Goal: Information Seeking & Learning: Learn about a topic

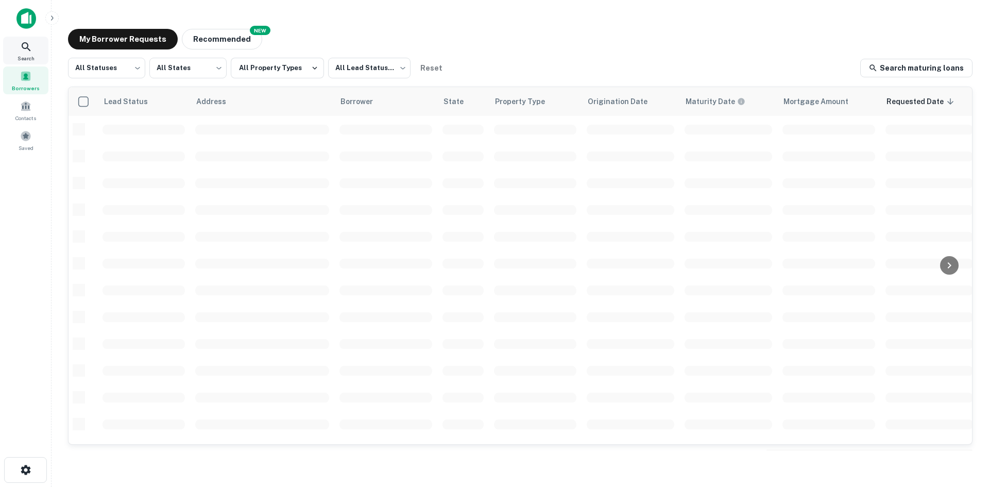
click at [26, 41] on icon at bounding box center [26, 47] width 12 height 12
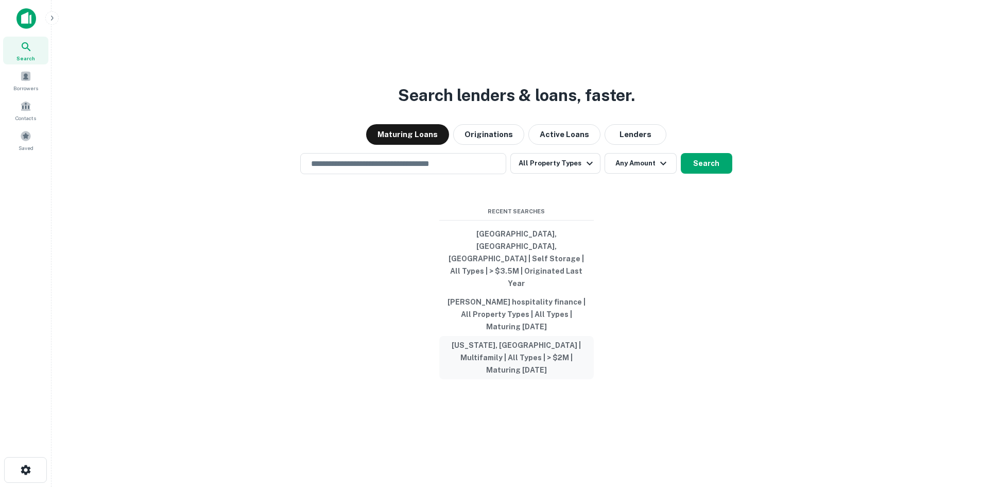
click at [542, 339] on button "[US_STATE], [GEOGRAPHIC_DATA] | Multifamily | All Types | > $2M | Maturing [DAT…" at bounding box center [516, 357] width 155 height 43
type input "**********"
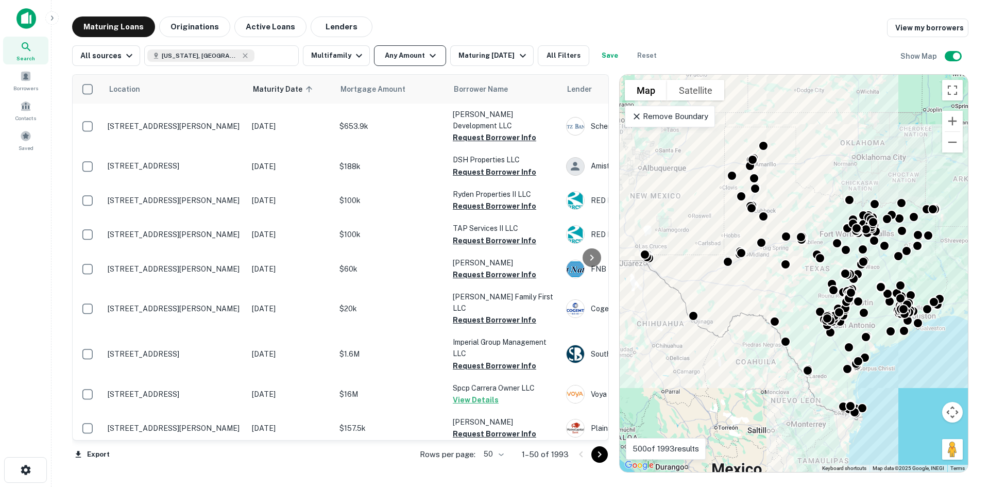
click at [377, 55] on button "Any Amount" at bounding box center [410, 55] width 72 height 21
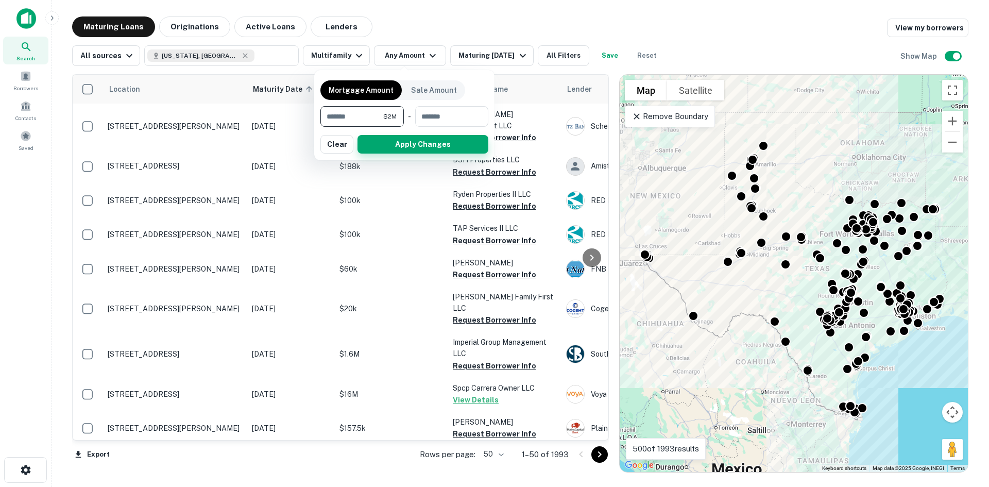
type input "*******"
click at [426, 145] on button "Apply Changes" at bounding box center [423, 144] width 131 height 19
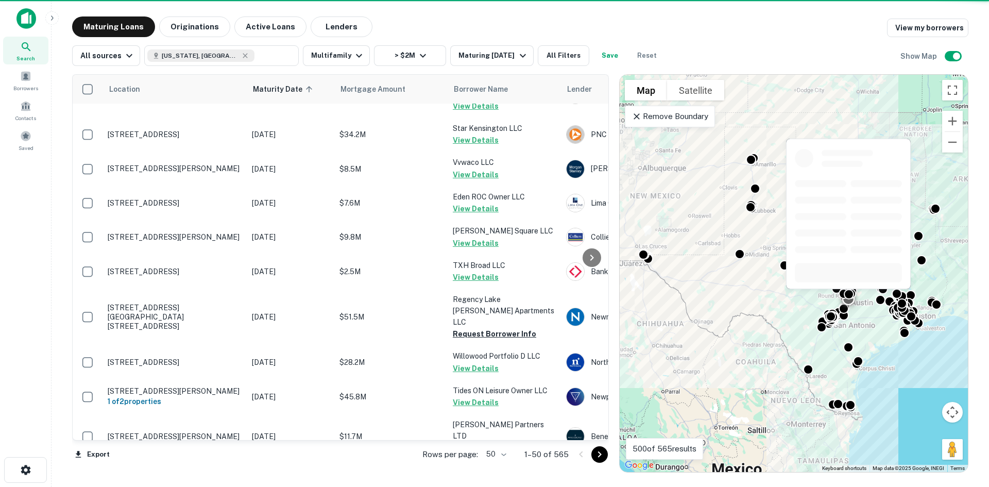
scroll to position [1502, 0]
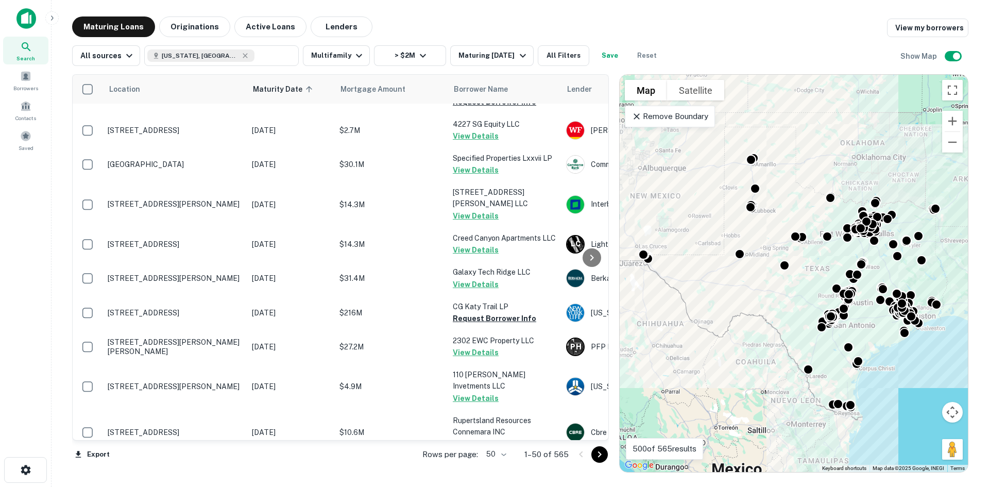
click at [500, 453] on body "Search Borrowers Contacts Saved Maturing Loans Originations Active Loans Lender…" at bounding box center [494, 243] width 989 height 487
click at [492, 466] on li "100" at bounding box center [497, 465] width 30 height 19
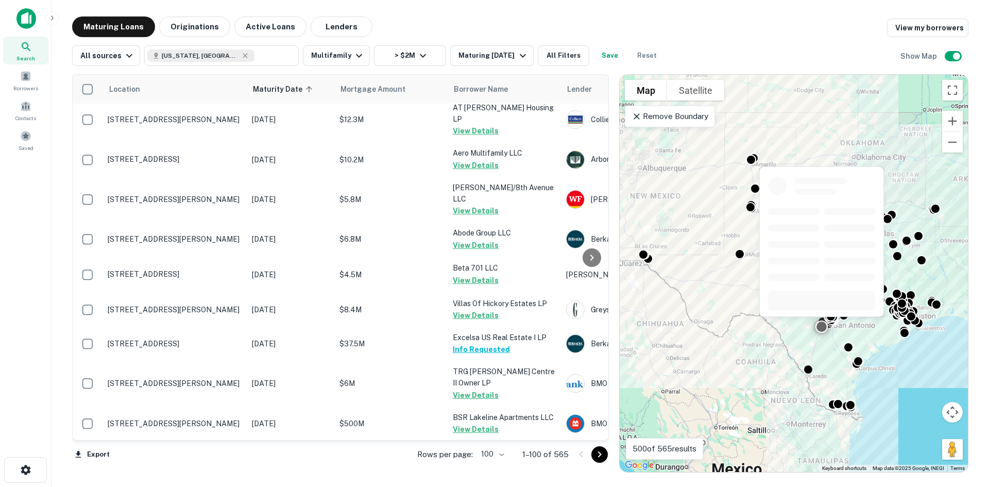
scroll to position [1863, 0]
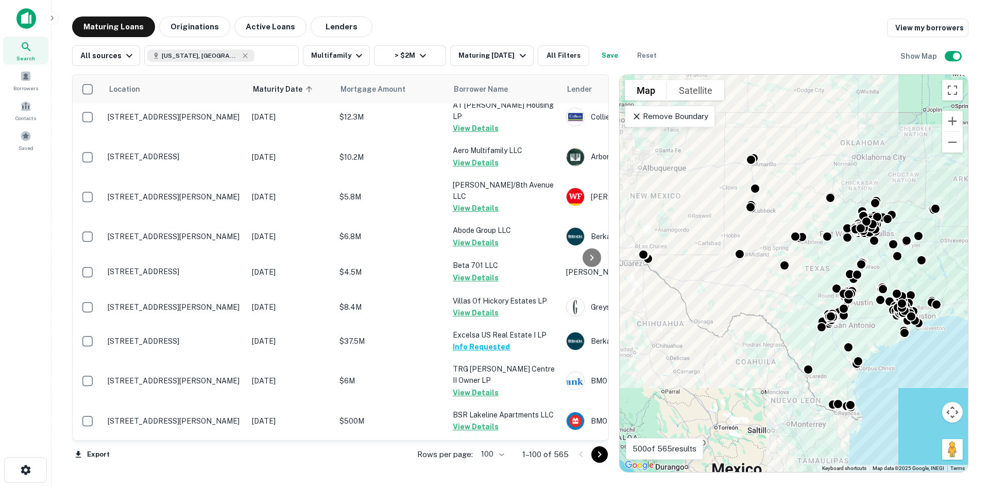
click at [499, 459] on body "Search Borrowers Contacts Saved Maturing Loans Originations Active Loans Lender…" at bounding box center [494, 243] width 989 height 487
click at [383, 466] on div at bounding box center [494, 243] width 989 height 487
click at [606, 450] on button "Go to next page" at bounding box center [599, 454] width 16 height 16
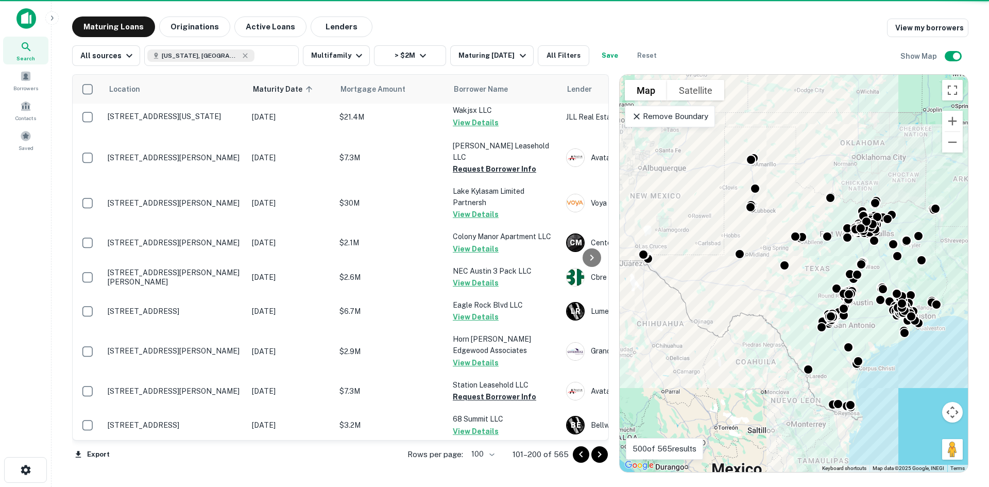
click at [599, 457] on icon "Go to next page" at bounding box center [600, 454] width 12 height 12
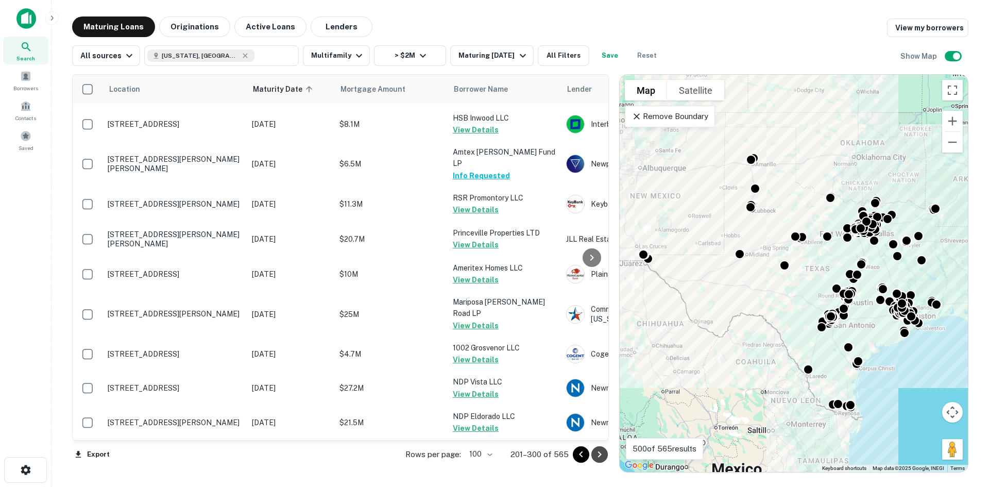
click at [599, 454] on icon "Go to next page" at bounding box center [600, 454] width 12 height 12
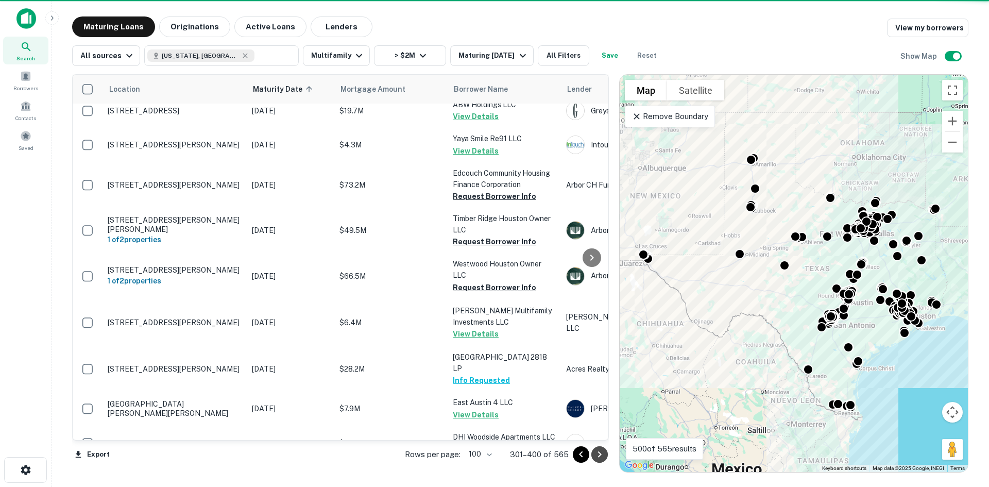
click at [599, 454] on icon "Go to next page" at bounding box center [600, 454] width 12 height 12
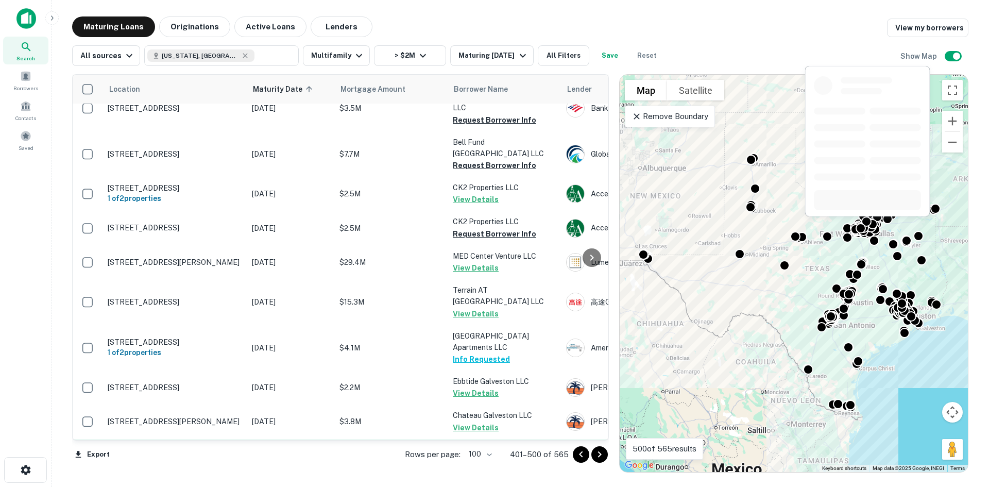
scroll to position [2018, 0]
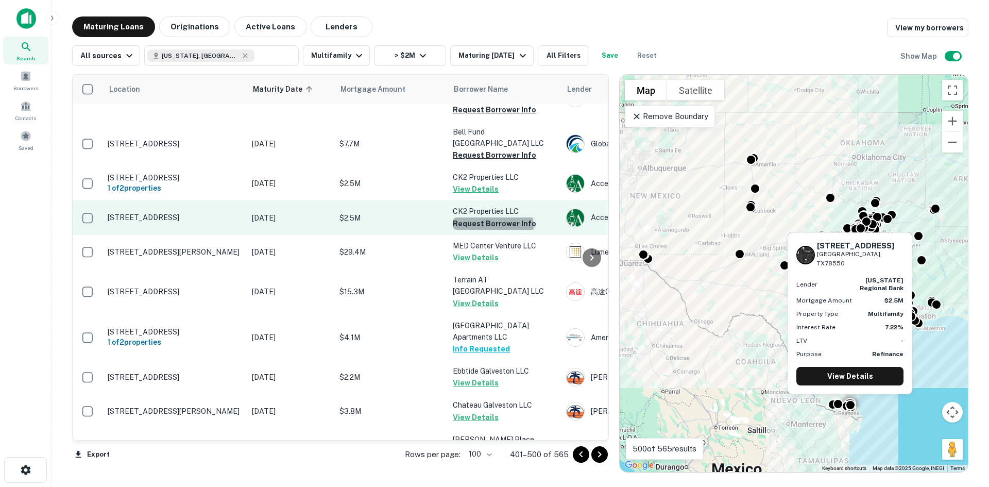
click at [493, 217] on button "Request Borrower Info" at bounding box center [494, 223] width 83 height 12
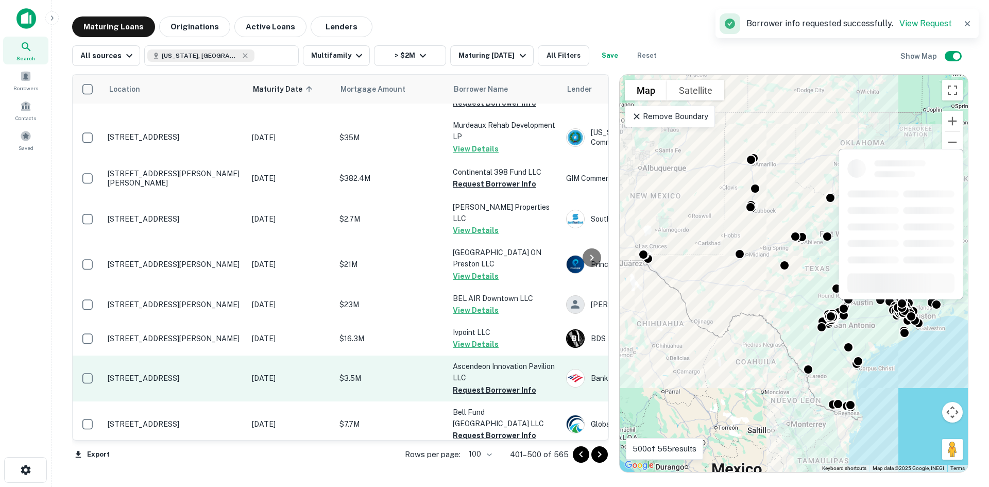
scroll to position [1760, 0]
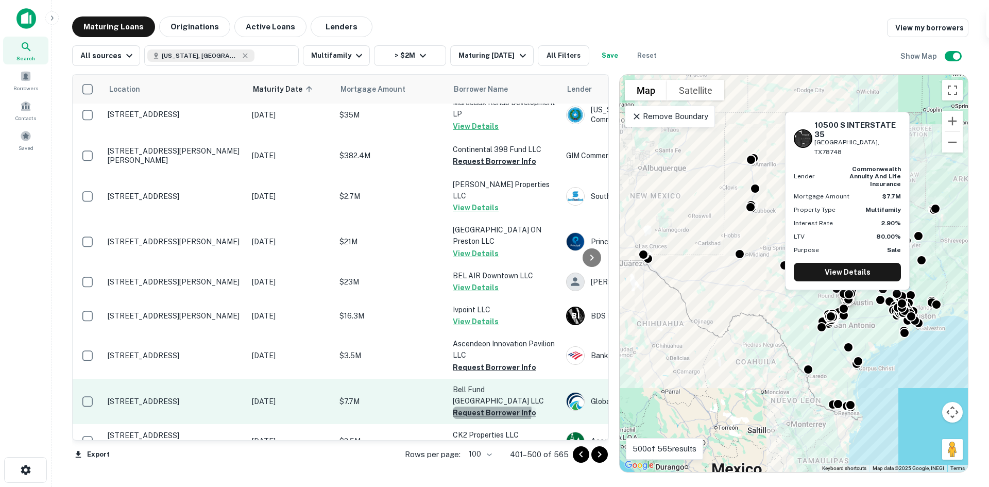
click at [488, 407] on button "Request Borrower Info" at bounding box center [494, 413] width 83 height 12
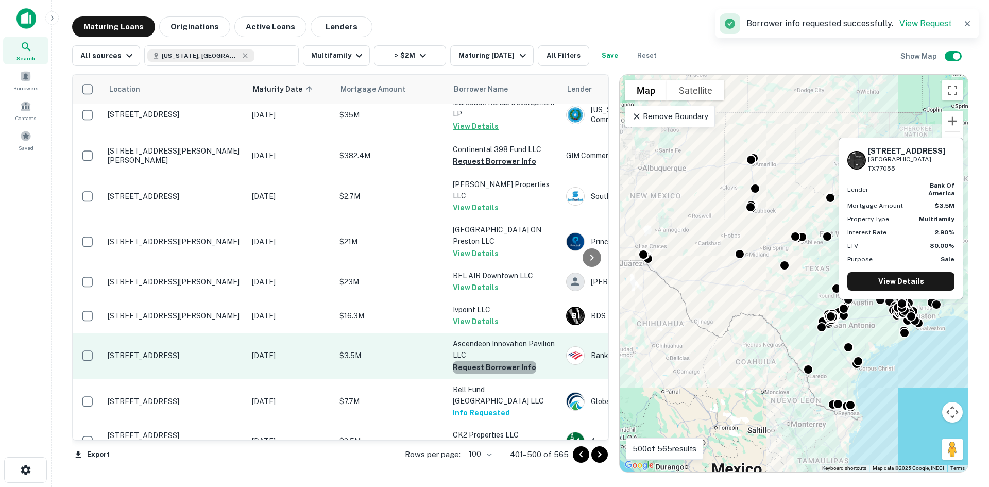
click at [507, 361] on button "Request Borrower Info" at bounding box center [494, 367] width 83 height 12
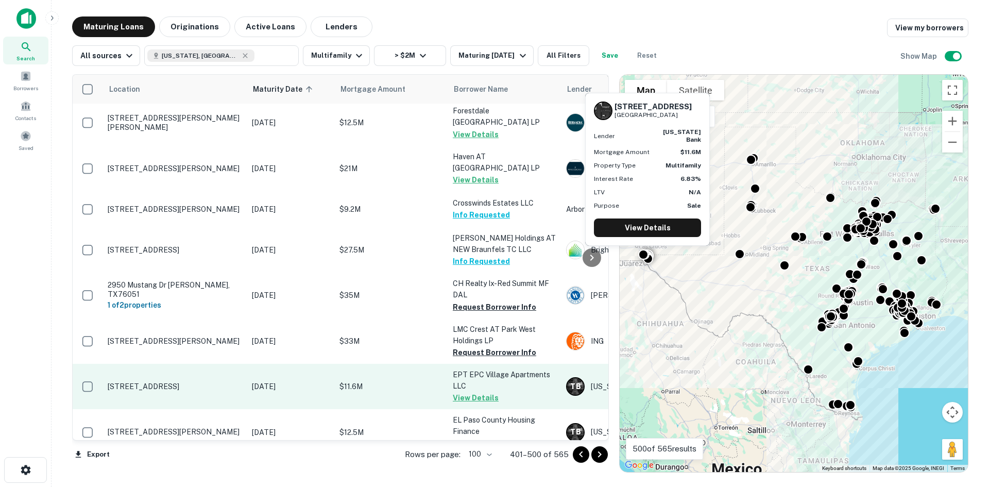
scroll to position [0, 0]
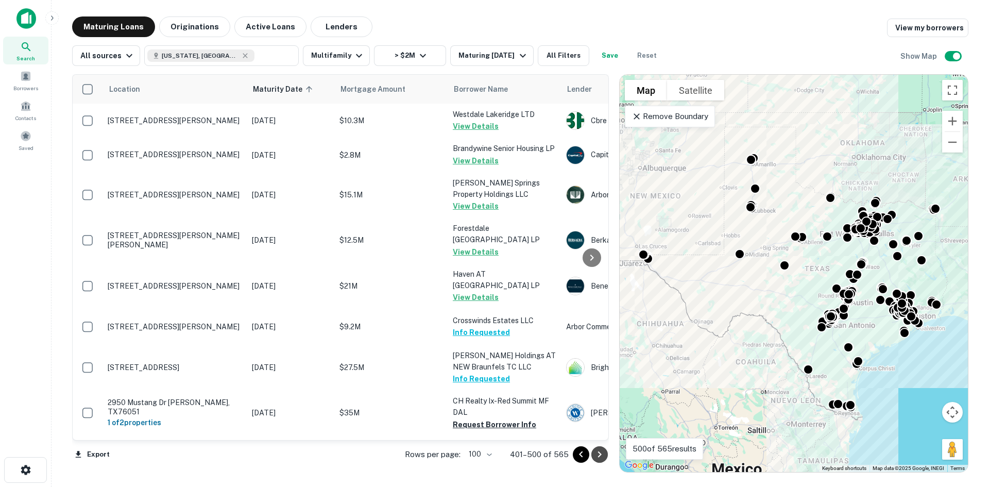
click at [601, 460] on icon "Go to next page" at bounding box center [600, 454] width 12 height 12
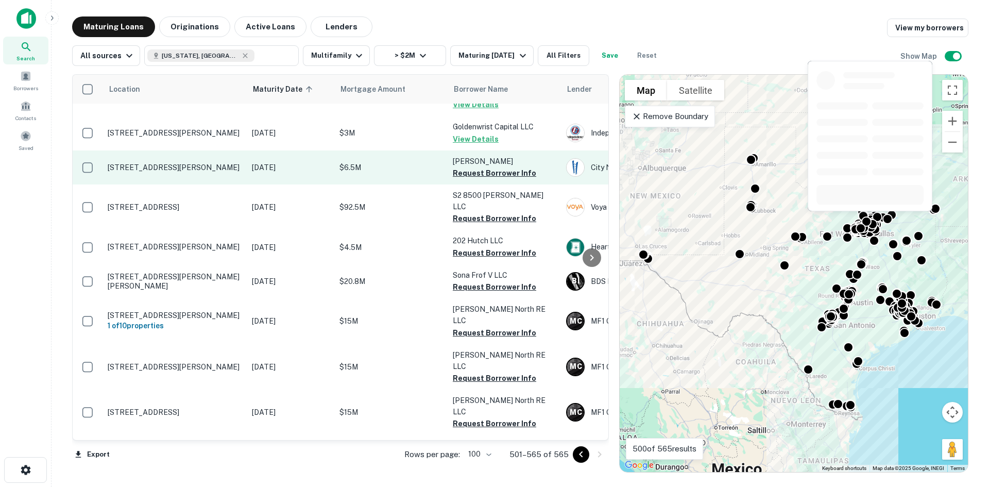
scroll to position [258, 0]
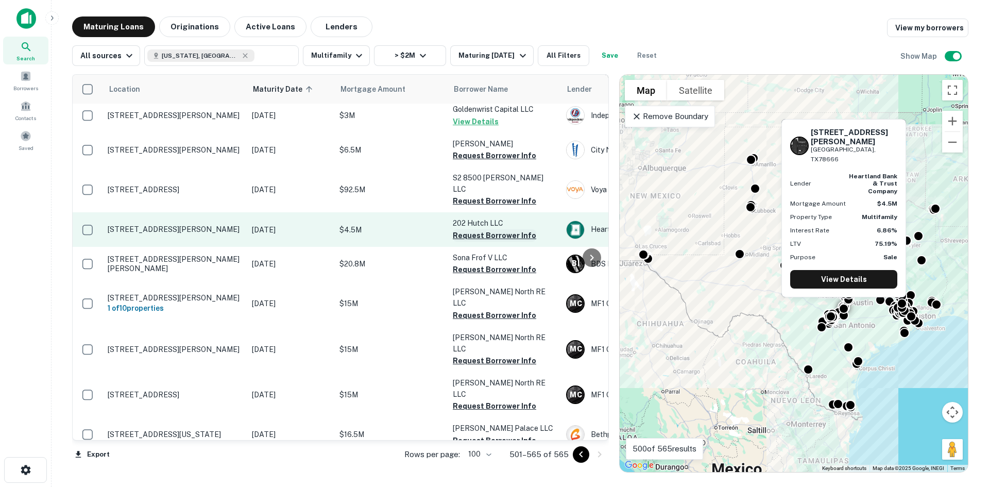
click at [509, 229] on button "Request Borrower Info" at bounding box center [494, 235] width 83 height 12
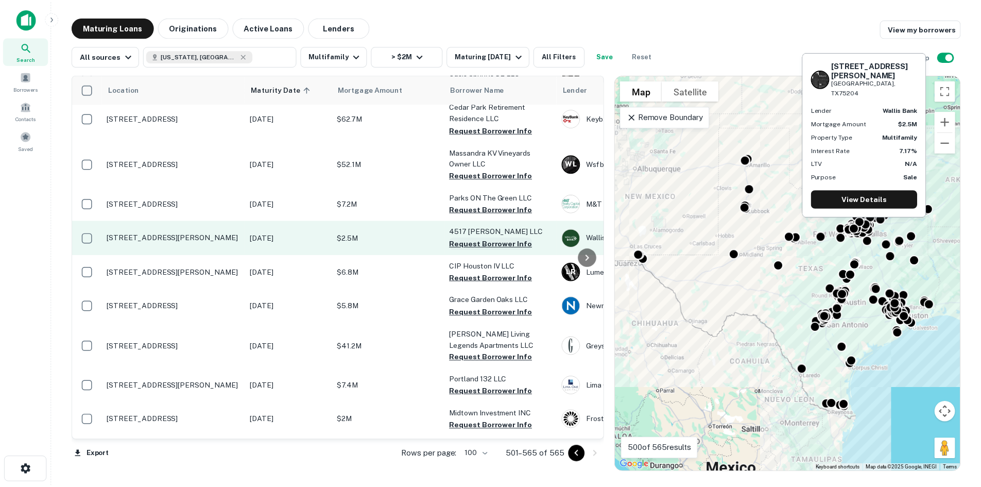
scroll to position [927, 0]
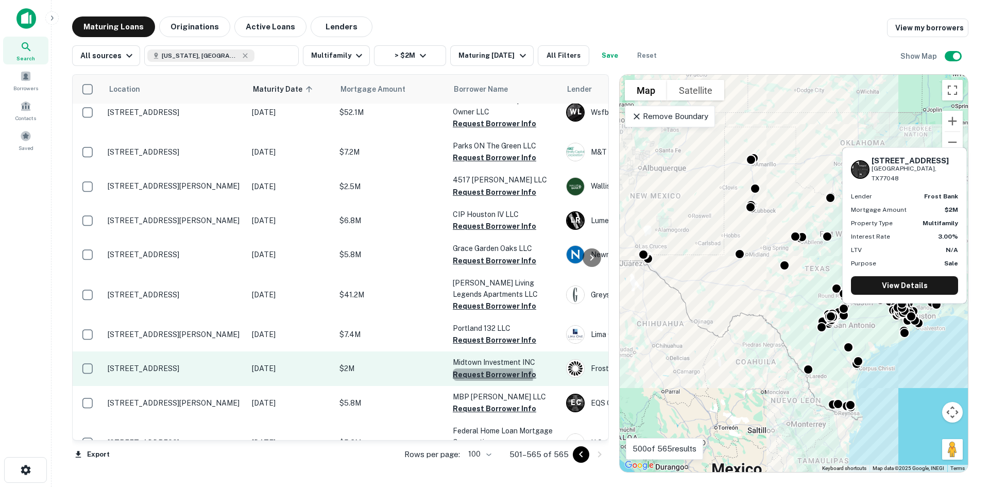
click at [493, 368] on button "Request Borrower Info" at bounding box center [494, 374] width 83 height 12
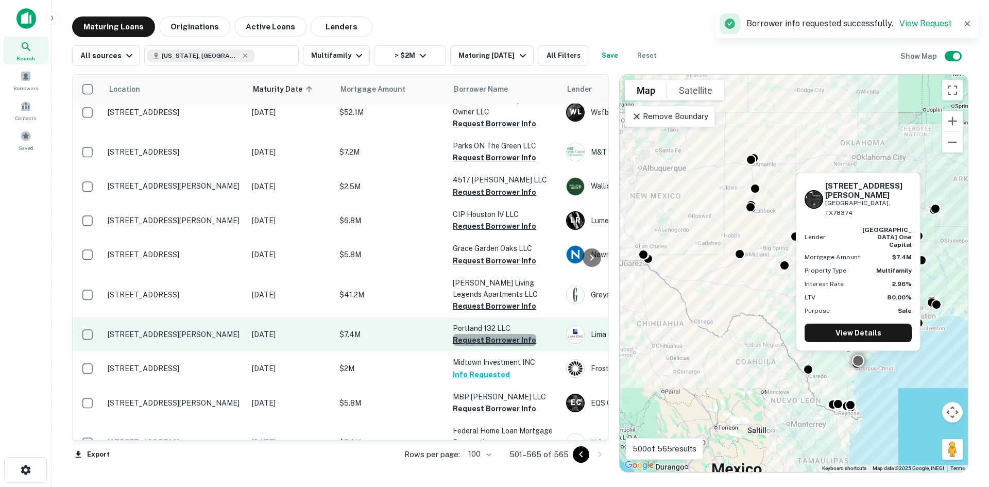
click at [495, 334] on button "Request Borrower Info" at bounding box center [494, 340] width 83 height 12
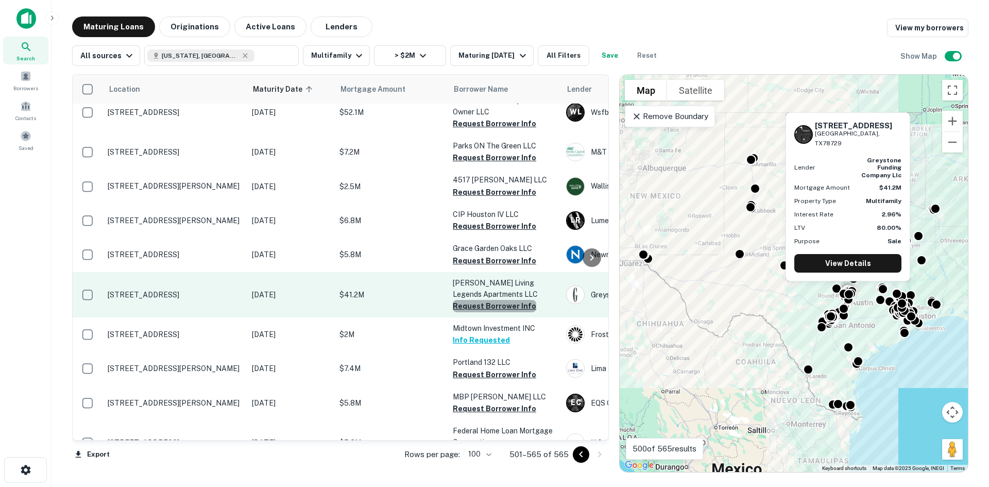
click at [502, 300] on button "Request Borrower Info" at bounding box center [494, 306] width 83 height 12
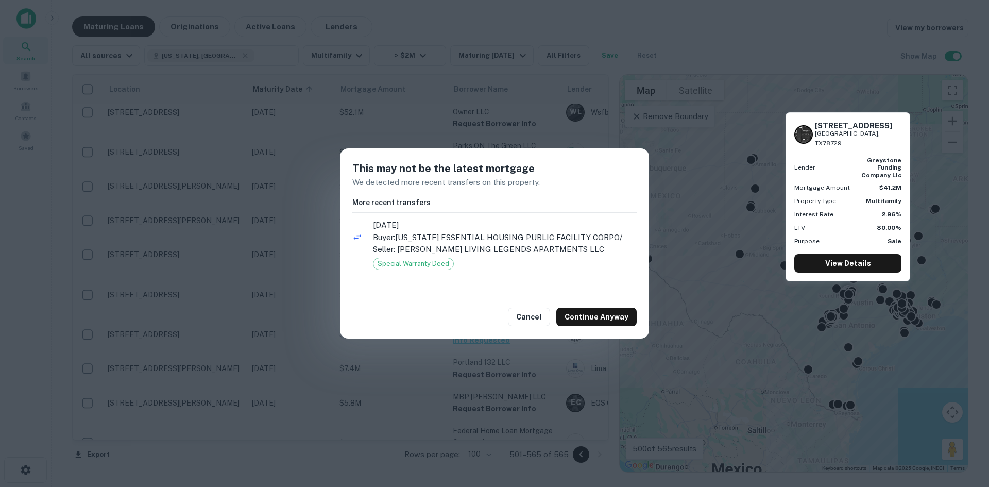
click at [520, 259] on ul "[DATE] Buyer: [US_STATE] ESSENTIAL HOUSING PUBLIC FACILITY CORPO / Seller: [PER…" at bounding box center [494, 249] width 284 height 65
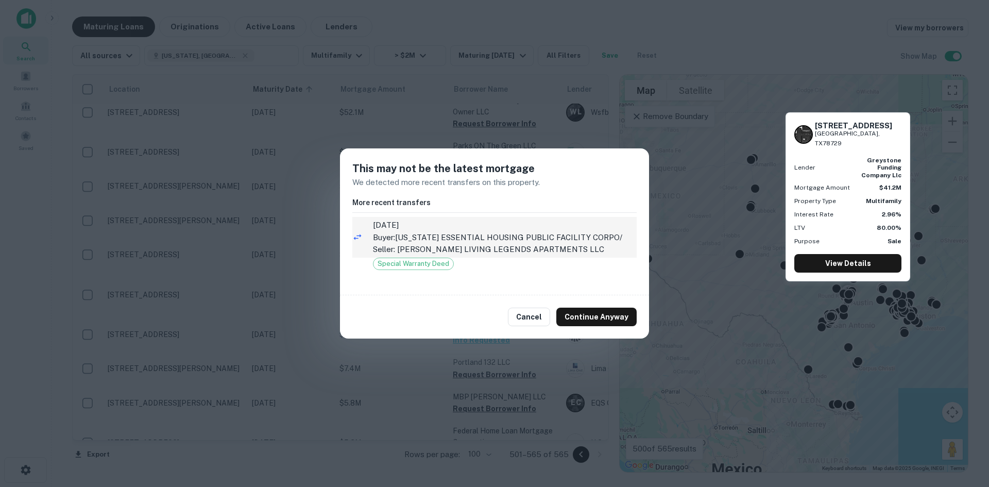
click at [499, 242] on p "Buyer: [US_STATE] ESSENTIAL HOUSING PUBLIC FACILITY CORPO / Seller: [PERSON_NAM…" at bounding box center [505, 243] width 264 height 24
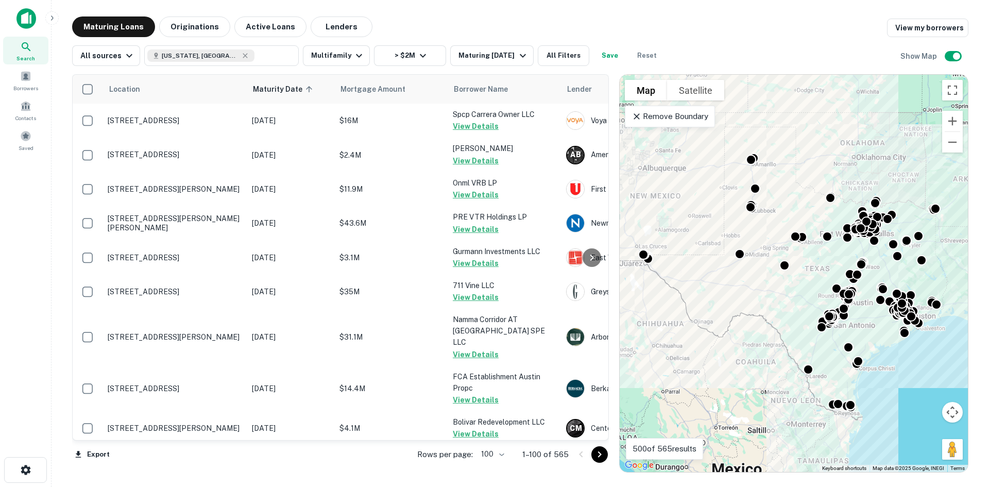
click at [598, 455] on icon "Go to next page" at bounding box center [600, 454] width 12 height 12
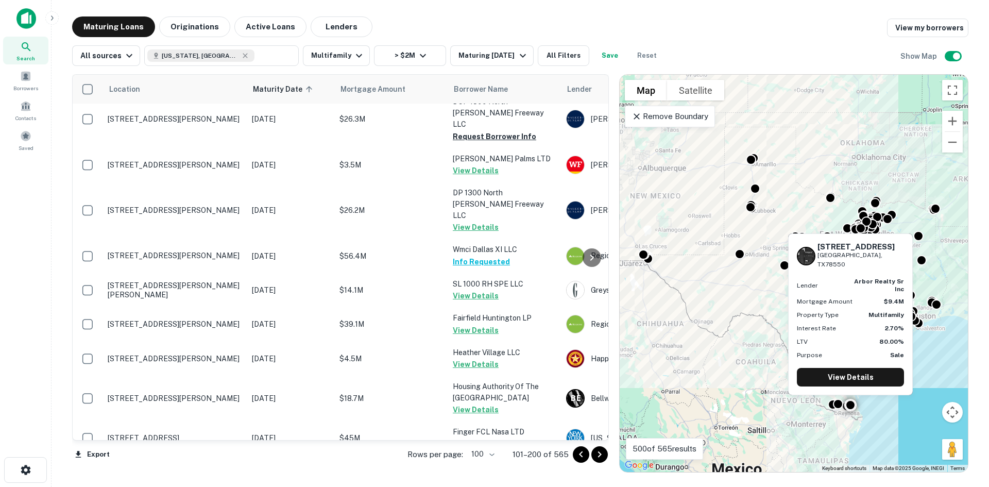
scroll to position [3308, 0]
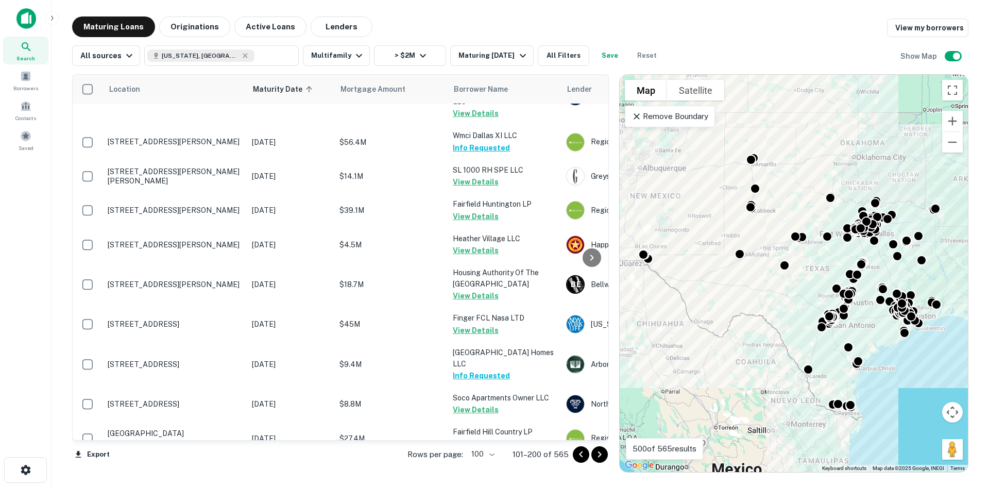
click at [607, 452] on button "Go to next page" at bounding box center [599, 454] width 16 height 16
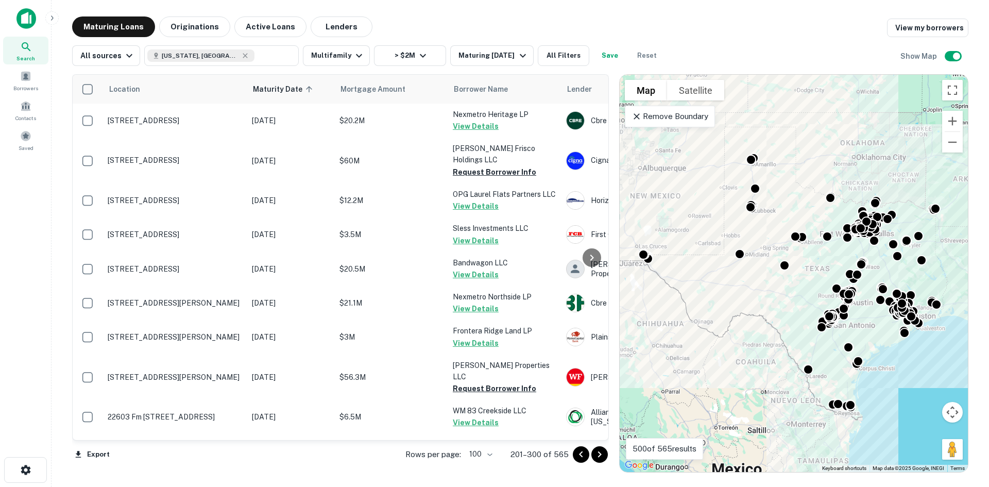
click at [606, 454] on icon "Go to next page" at bounding box center [600, 454] width 12 height 12
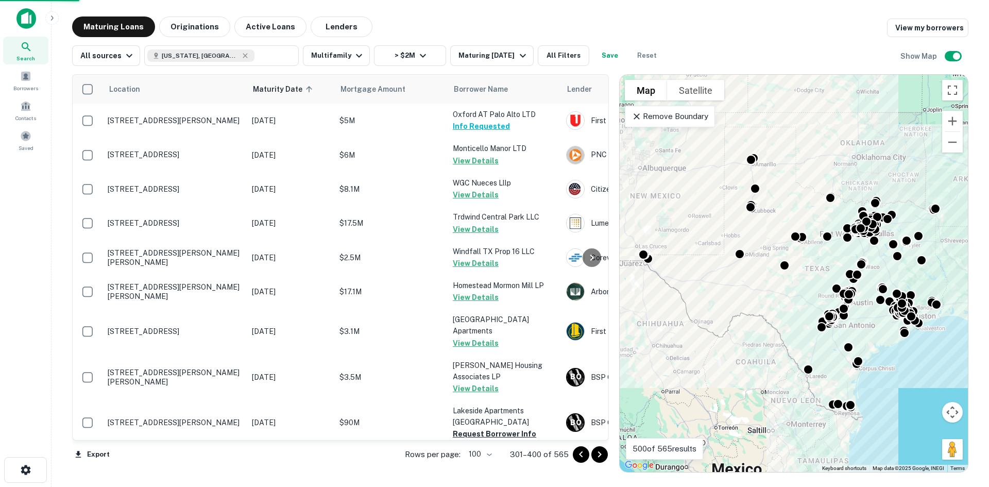
click at [606, 454] on icon "Go to next page" at bounding box center [600, 454] width 12 height 12
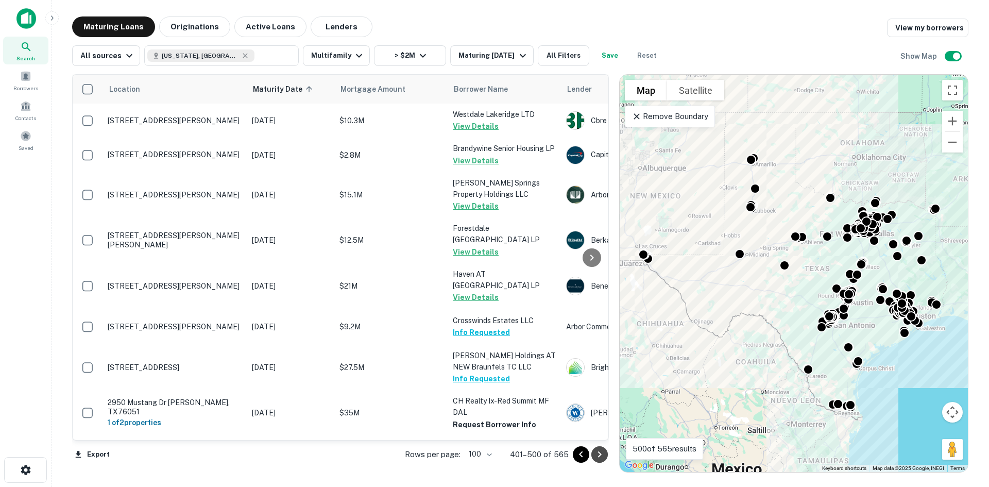
click at [602, 454] on icon "Go to next page" at bounding box center [600, 454] width 12 height 12
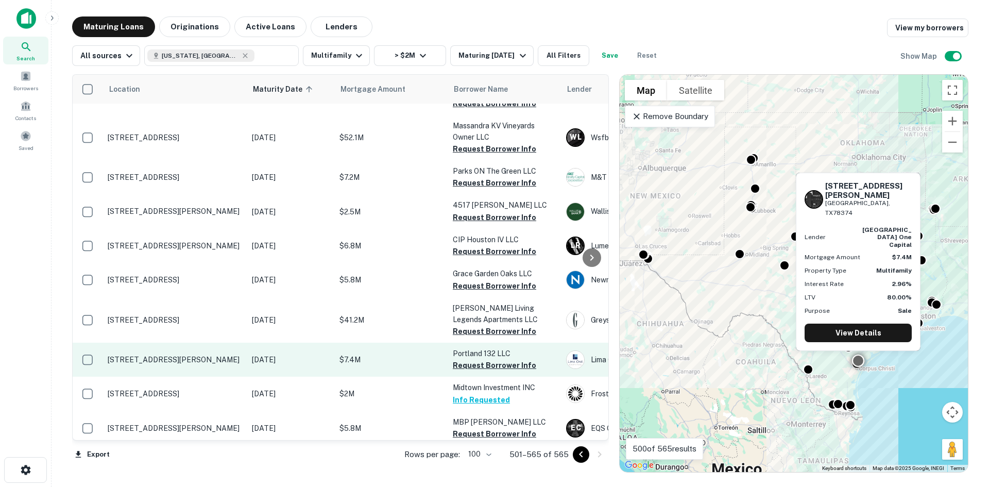
scroll to position [979, 0]
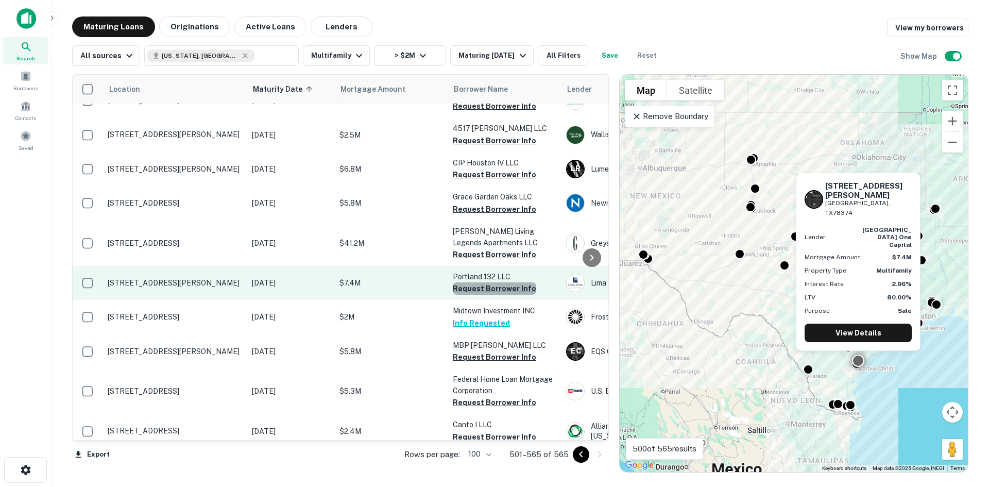
click at [495, 282] on button "Request Borrower Info" at bounding box center [494, 288] width 83 height 12
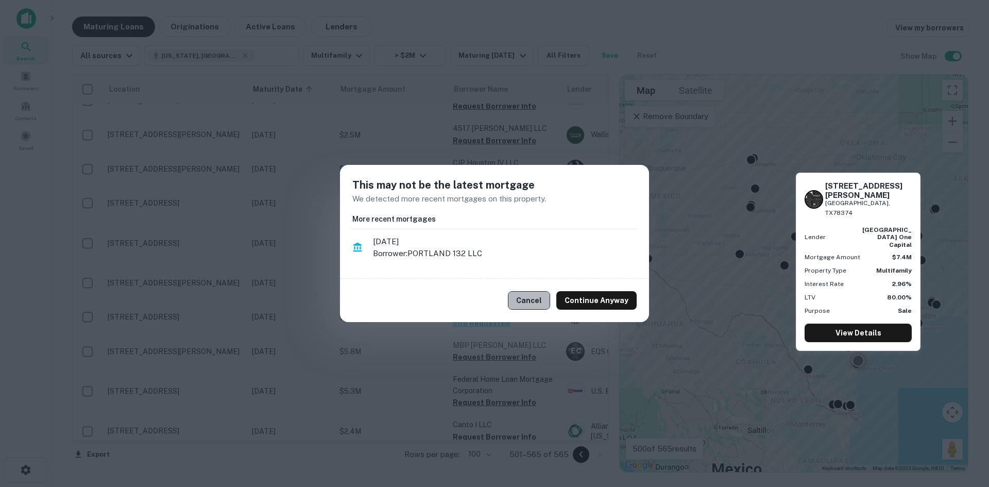
click at [538, 306] on button "Cancel" at bounding box center [529, 300] width 42 height 19
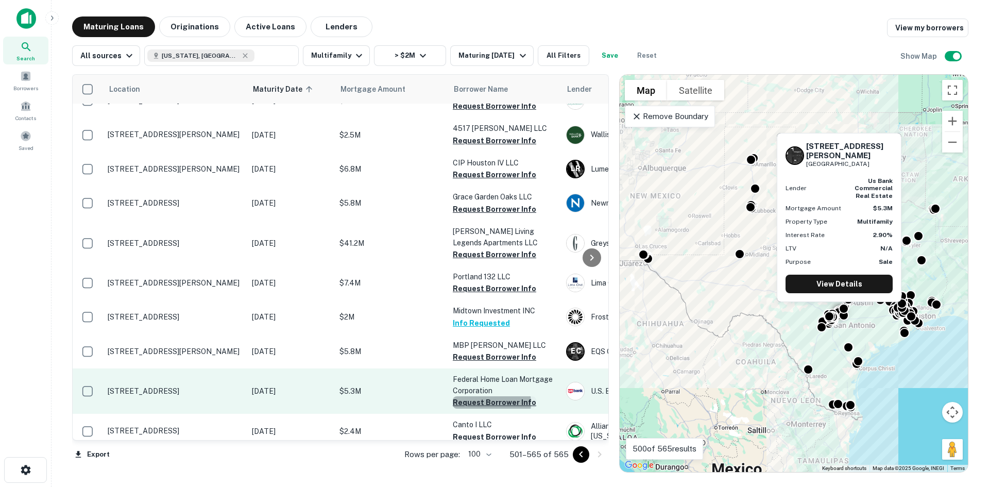
click at [484, 396] on button "Request Borrower Info" at bounding box center [494, 402] width 83 height 12
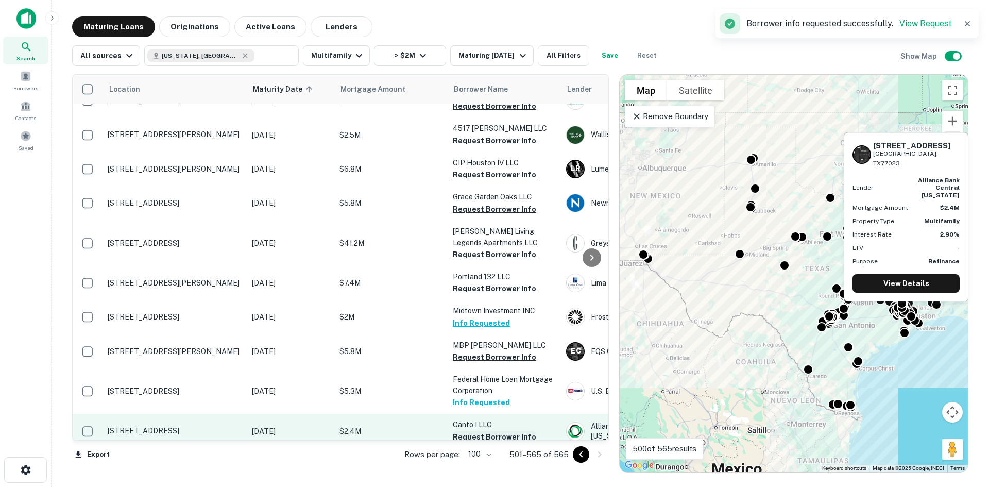
click at [495, 431] on button "Request Borrower Info" at bounding box center [494, 437] width 83 height 12
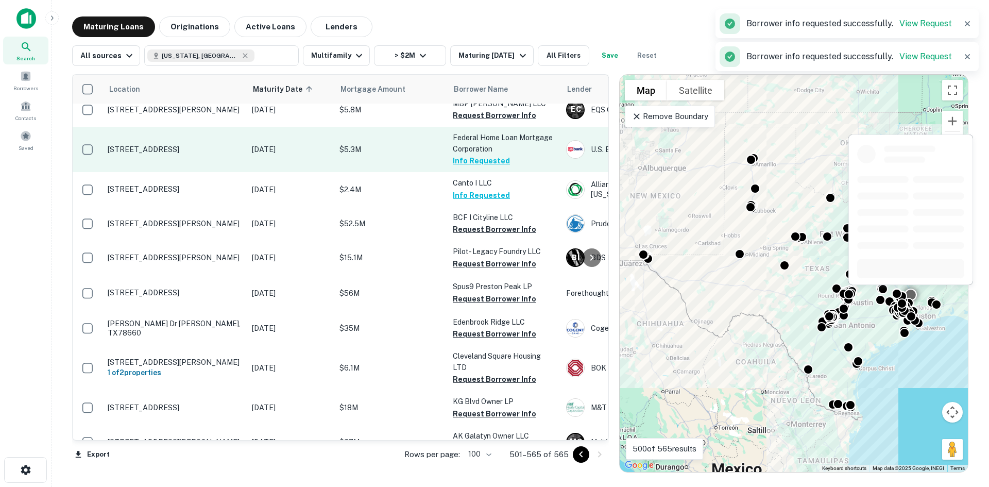
scroll to position [1237, 0]
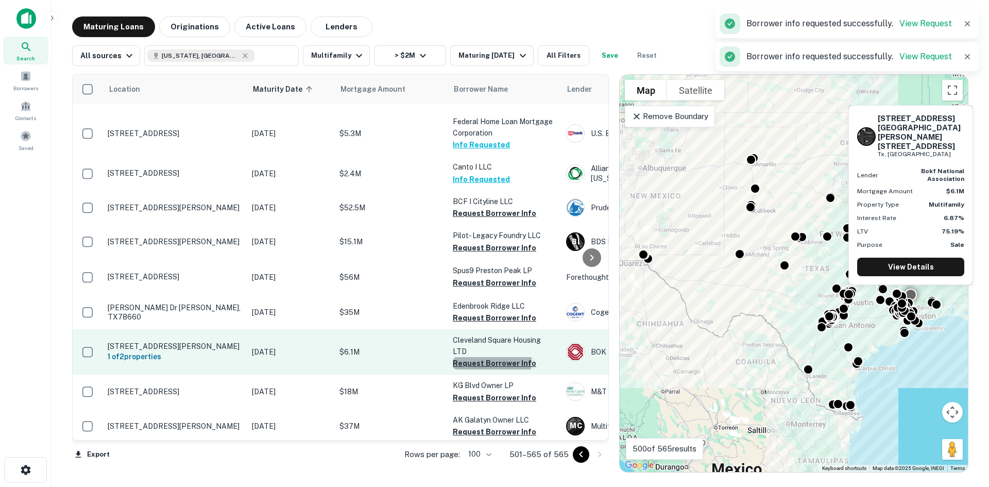
click at [486, 357] on button "Request Borrower Info" at bounding box center [494, 363] width 83 height 12
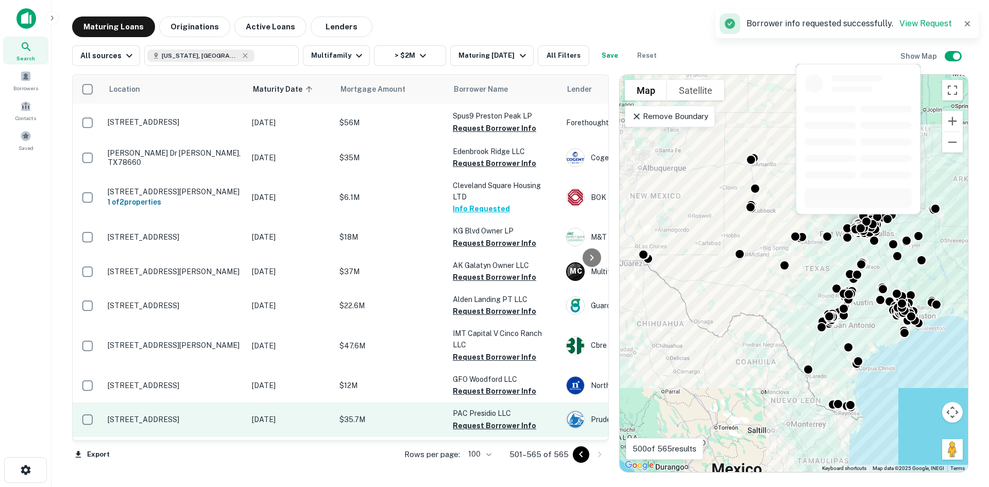
scroll to position [1443, 0]
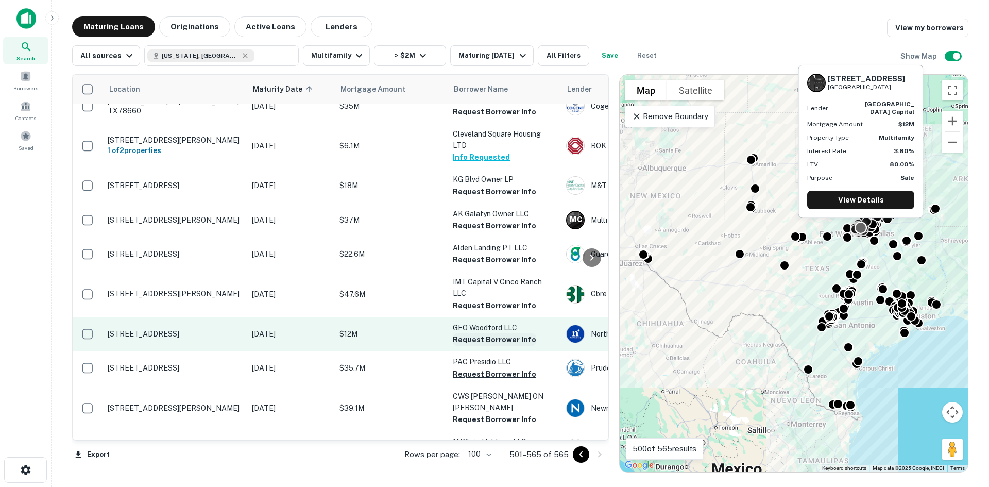
click at [509, 333] on button "Request Borrower Info" at bounding box center [494, 339] width 83 height 12
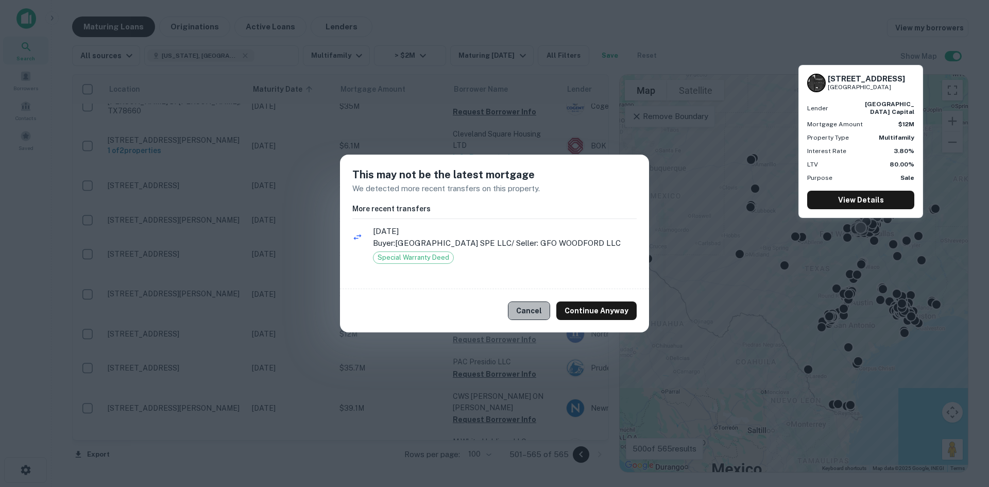
click at [538, 306] on button "Cancel" at bounding box center [529, 310] width 42 height 19
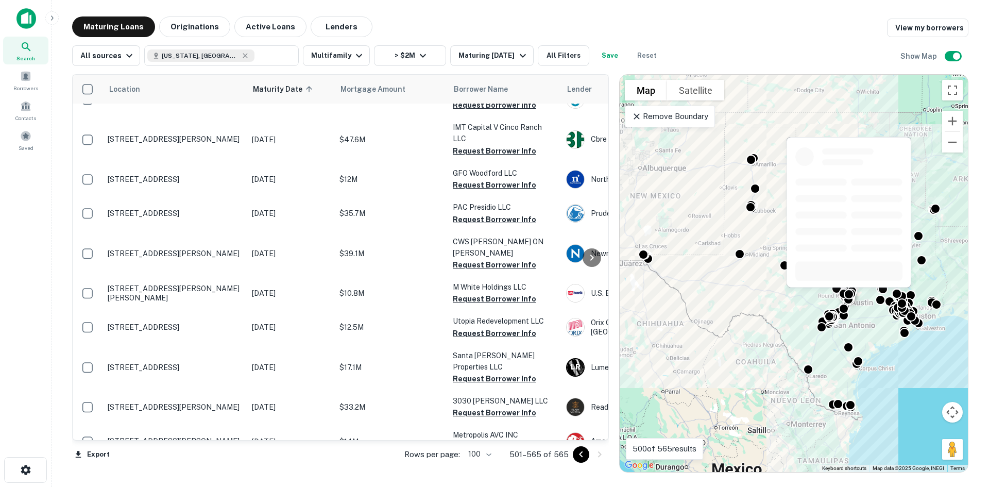
scroll to position [1752, 0]
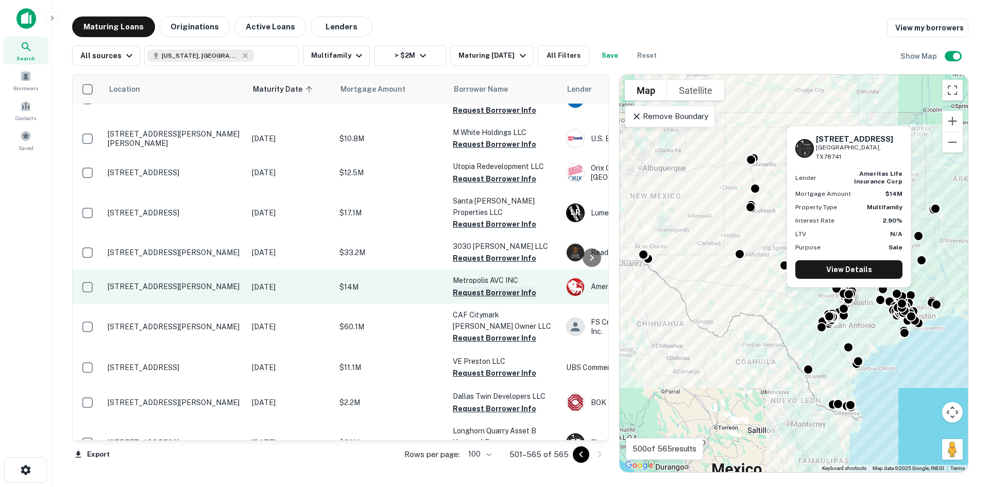
click at [500, 286] on button "Request Borrower Info" at bounding box center [494, 292] width 83 height 12
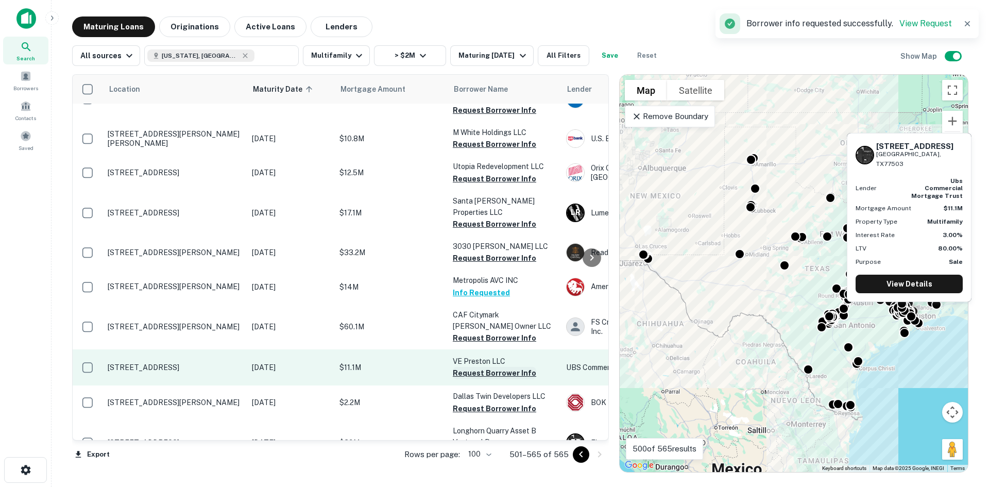
click at [507, 367] on button "Request Borrower Info" at bounding box center [494, 373] width 83 height 12
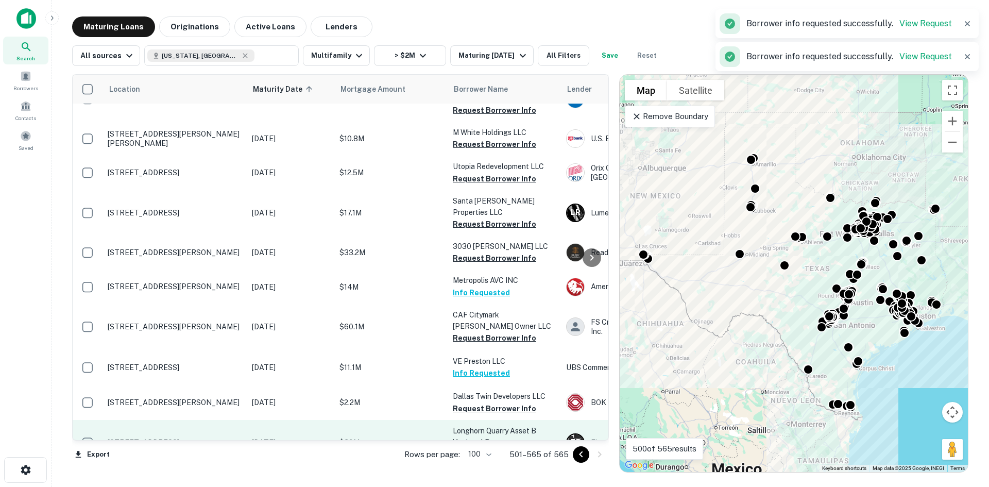
scroll to position [1803, 0]
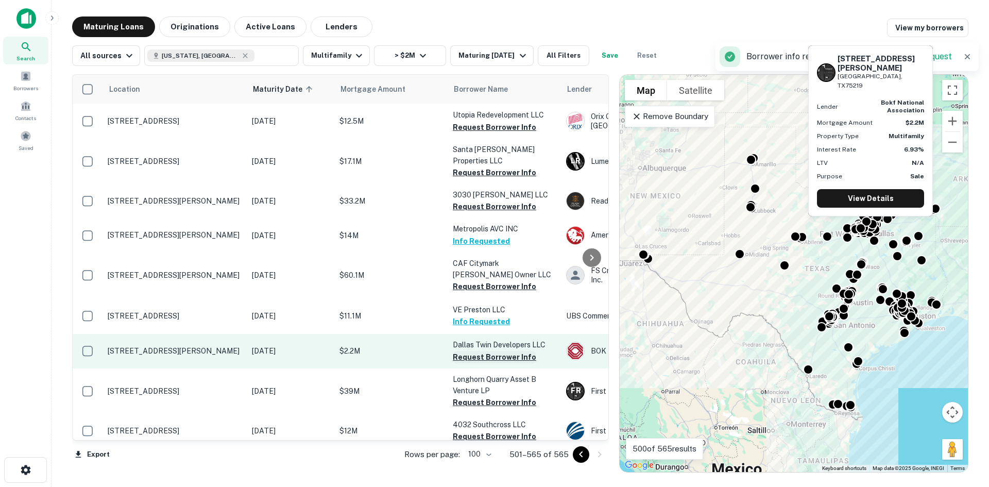
click at [522, 351] on button "Request Borrower Info" at bounding box center [494, 357] width 83 height 12
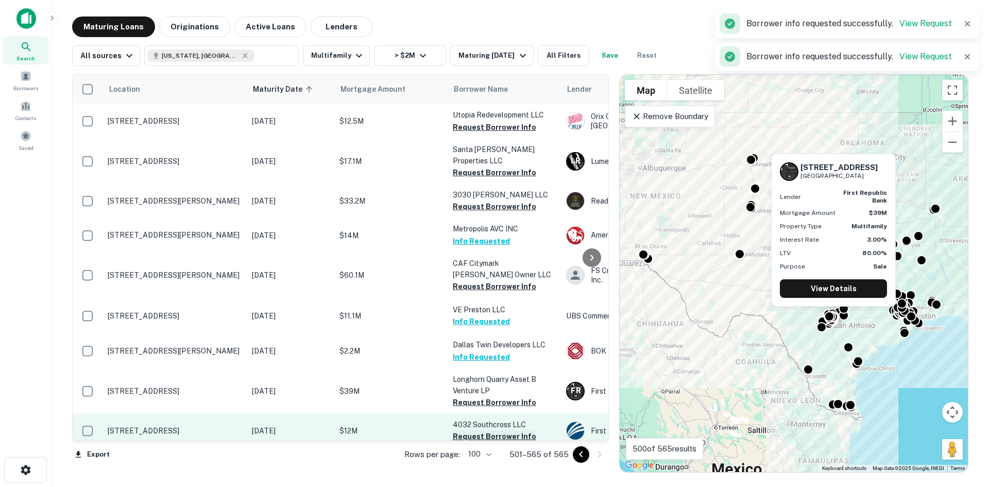
click at [510, 430] on button "Request Borrower Info" at bounding box center [494, 436] width 83 height 12
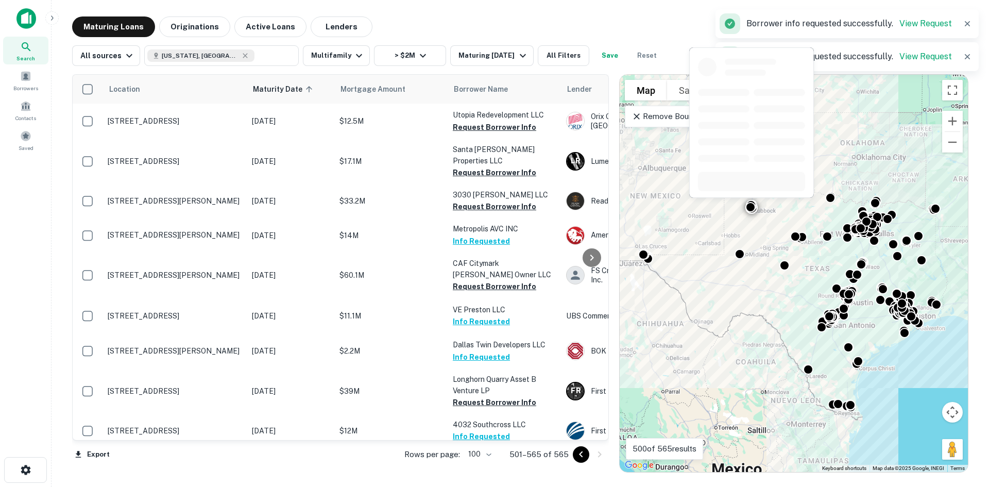
scroll to position [1855, 0]
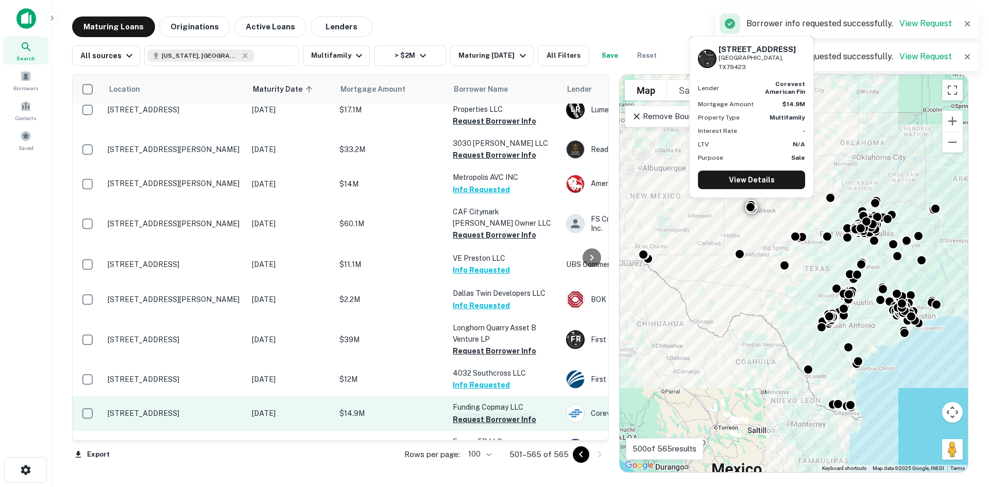
click at [490, 413] on button "Request Borrower Info" at bounding box center [494, 419] width 83 height 12
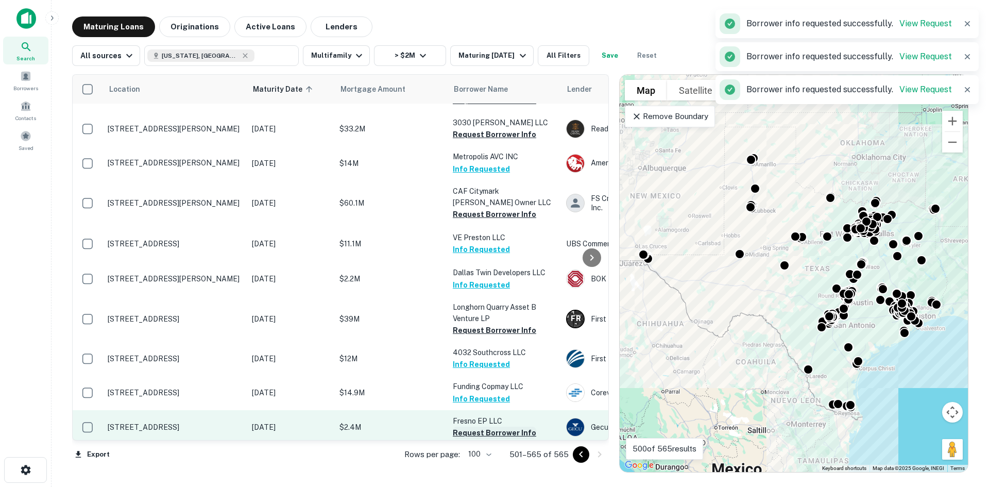
scroll to position [1906, 0]
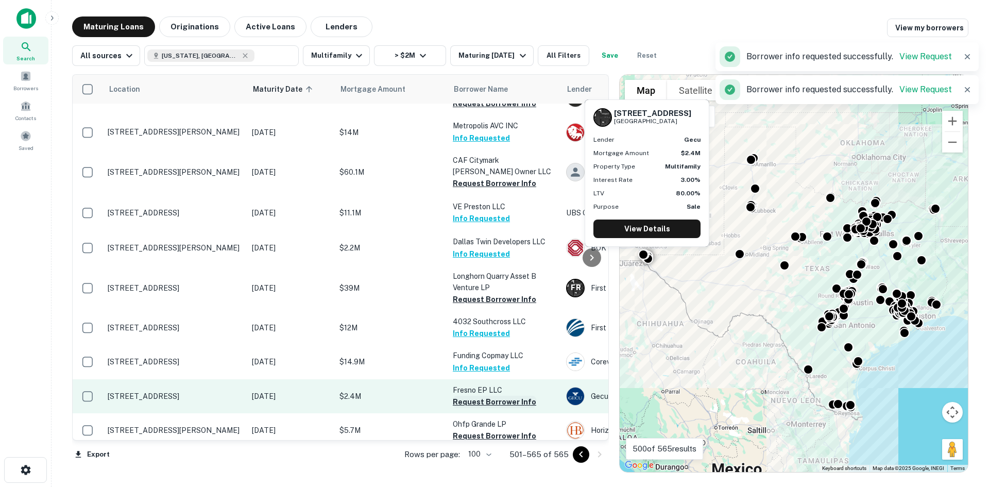
click at [496, 396] on button "Request Borrower Info" at bounding box center [494, 402] width 83 height 12
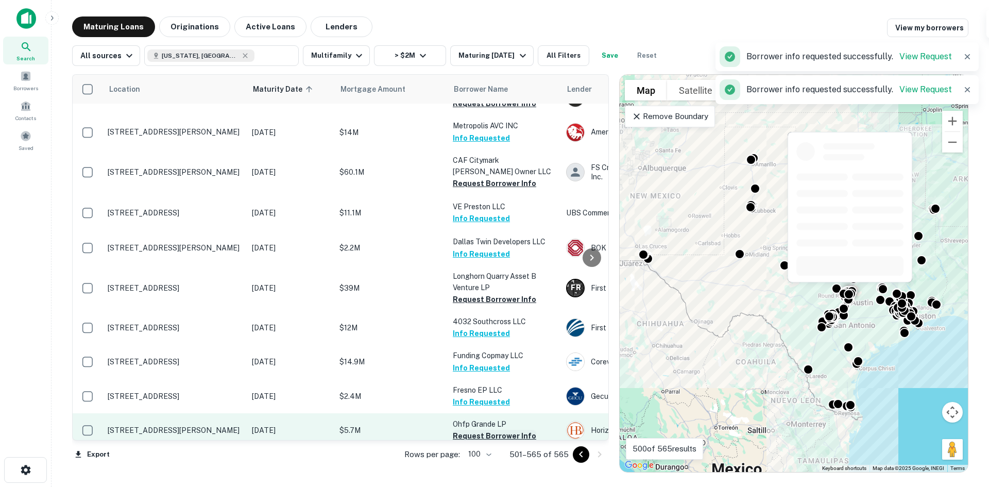
click at [493, 430] on button "Request Borrower Info" at bounding box center [494, 436] width 83 height 12
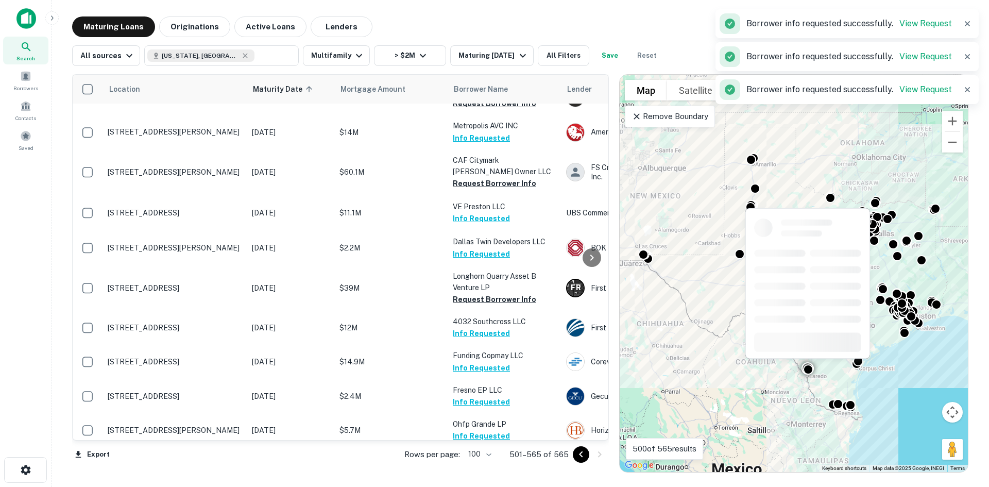
scroll to position [1958, 0]
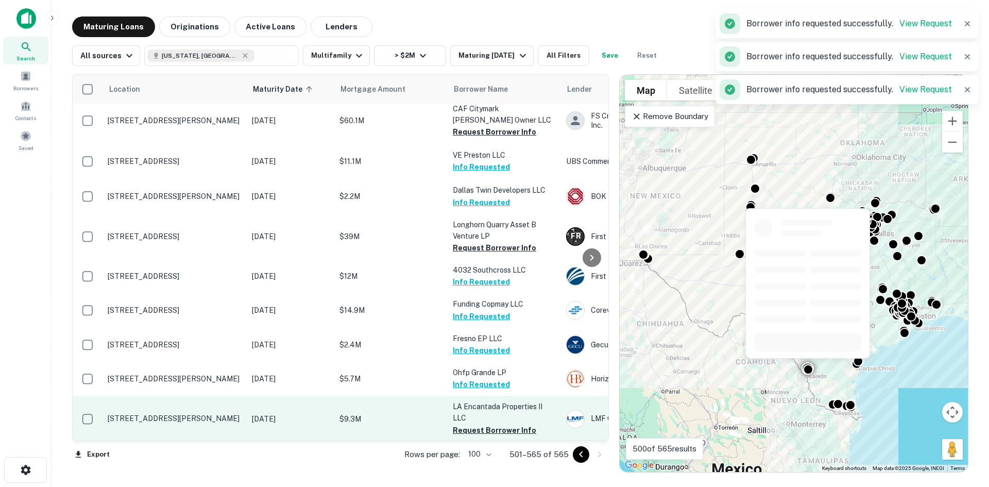
click at [489, 396] on td "LA Encantada Properties II LLC Request Borrower Info" at bounding box center [504, 418] width 113 height 45
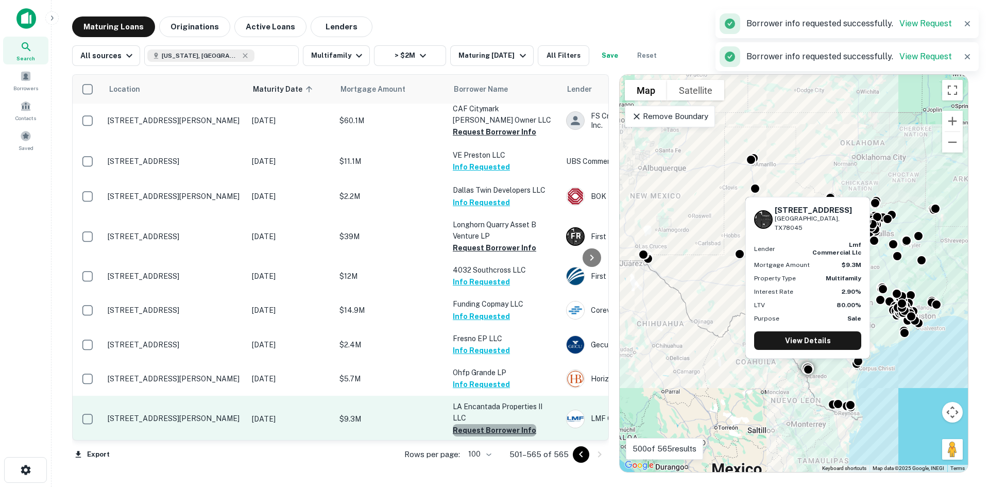
click at [510, 424] on button "Request Borrower Info" at bounding box center [494, 430] width 83 height 12
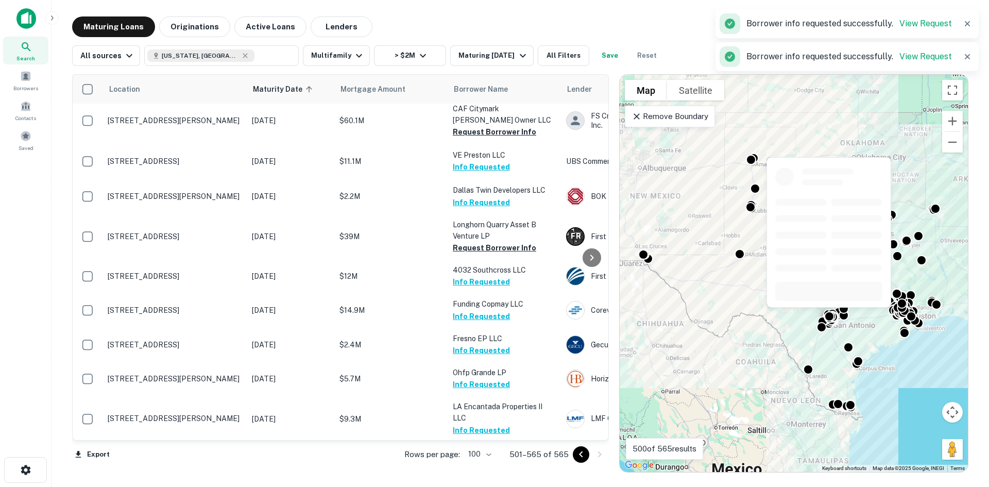
scroll to position [2064, 0]
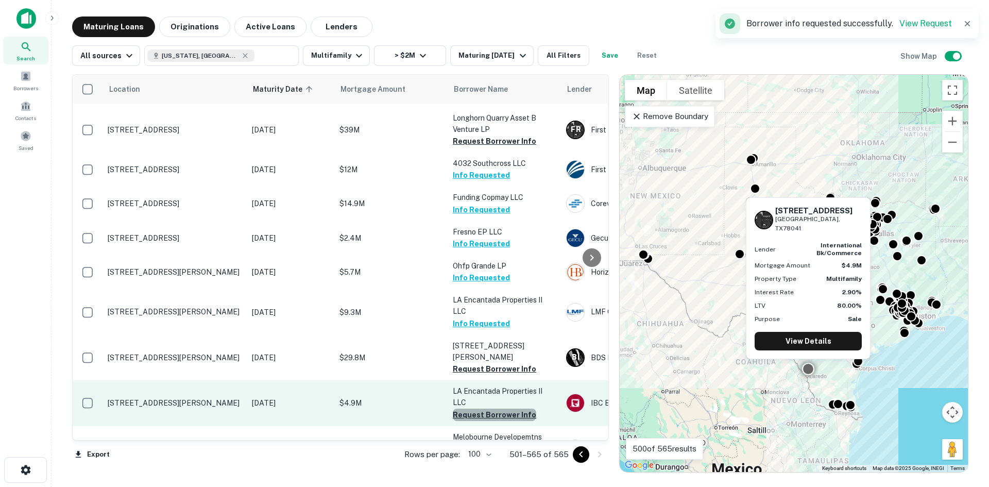
click at [500, 409] on button "Request Borrower Info" at bounding box center [494, 415] width 83 height 12
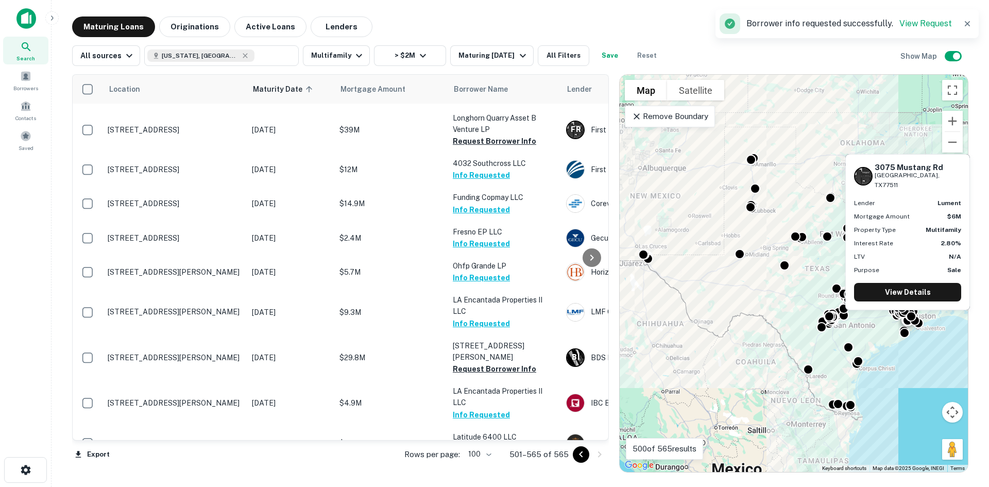
click at [488, 486] on button "Request Borrower Info" at bounding box center [494, 494] width 83 height 12
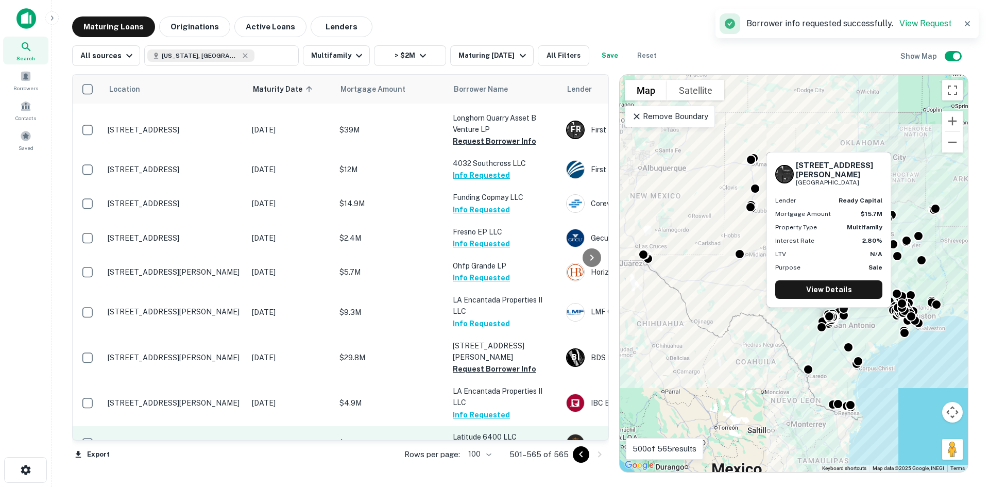
click at [490, 443] on button "Request Borrower Info" at bounding box center [494, 449] width 83 height 12
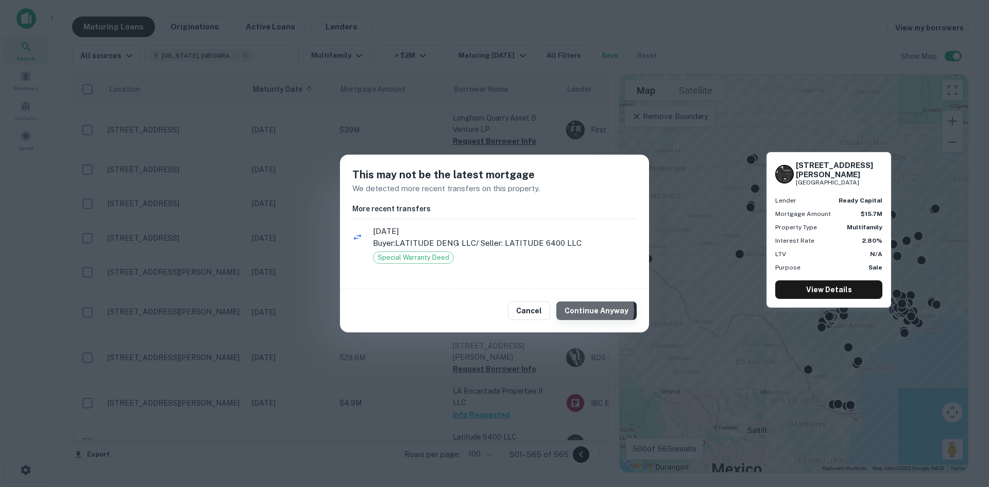
click at [584, 310] on button "Continue Anyway" at bounding box center [596, 310] width 80 height 19
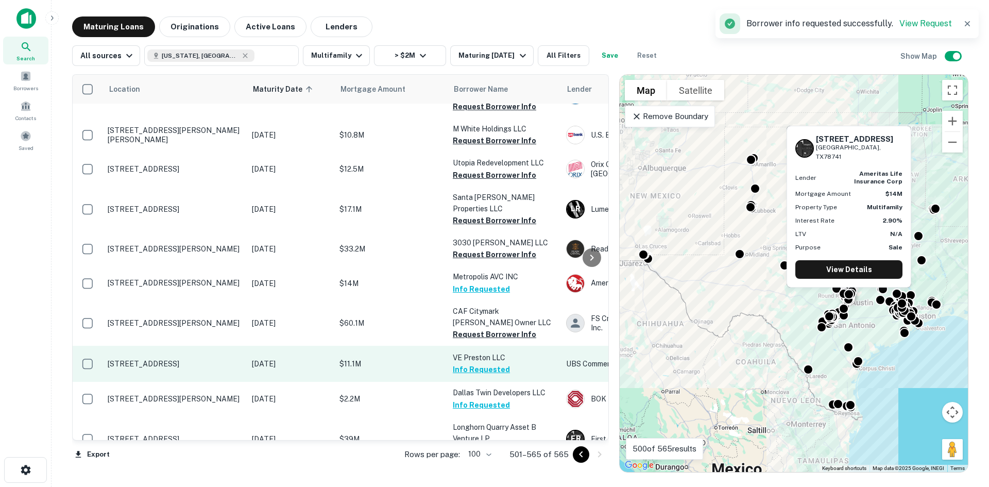
scroll to position [1652, 0]
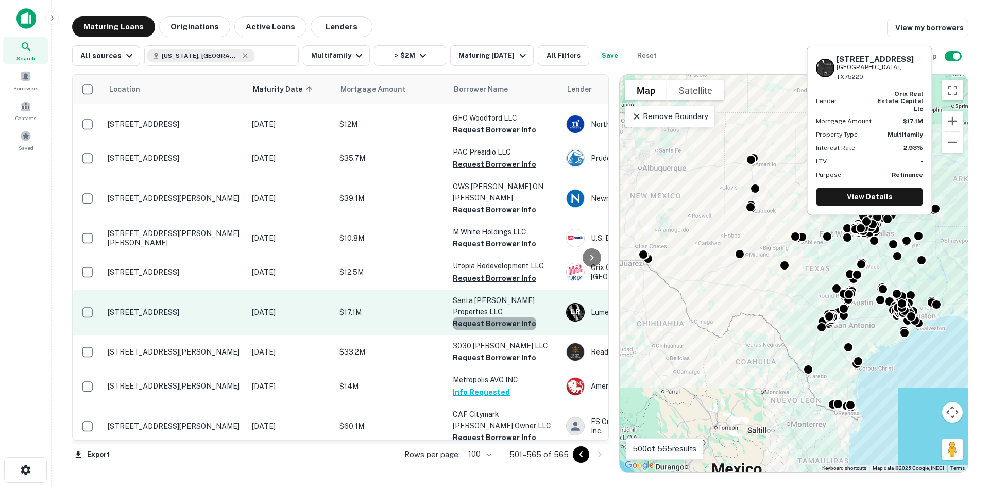
click at [495, 317] on button "Request Borrower Info" at bounding box center [494, 323] width 83 height 12
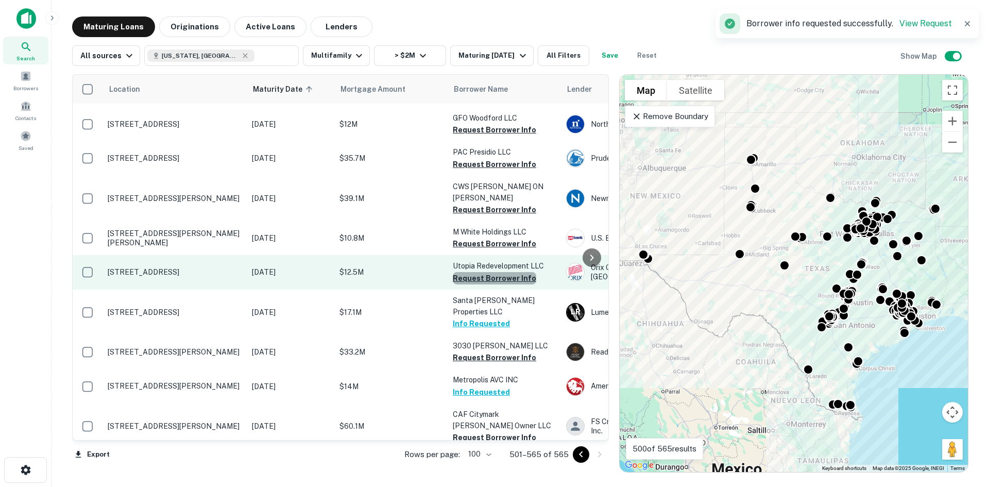
click at [503, 272] on button "Request Borrower Info" at bounding box center [494, 278] width 83 height 12
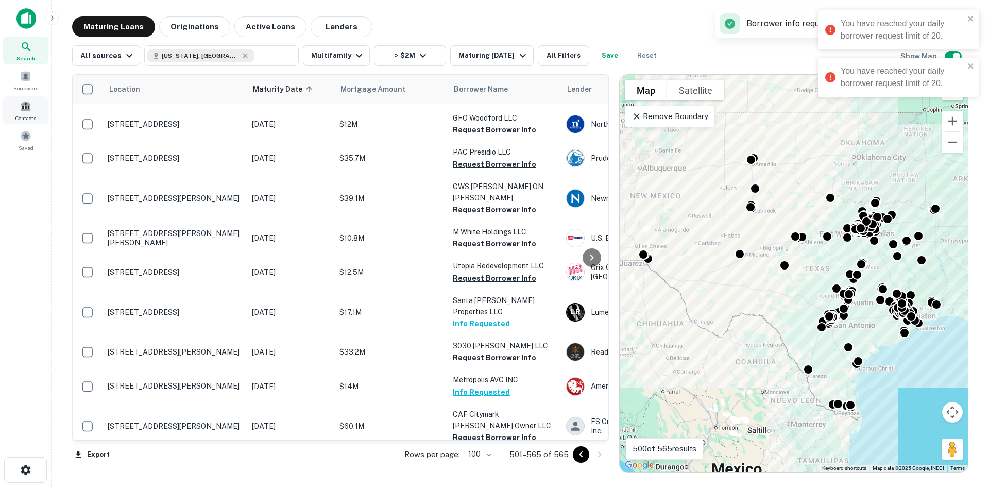
click at [37, 110] on div "Contacts" at bounding box center [25, 110] width 45 height 28
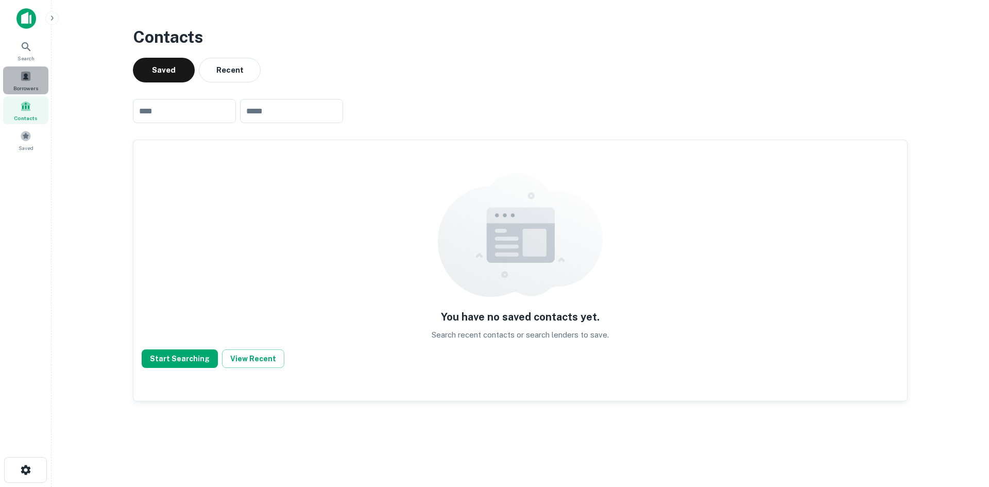
click at [22, 86] on span "Borrowers" at bounding box center [25, 88] width 25 height 8
